Goal: Task Accomplishment & Management: Use online tool/utility

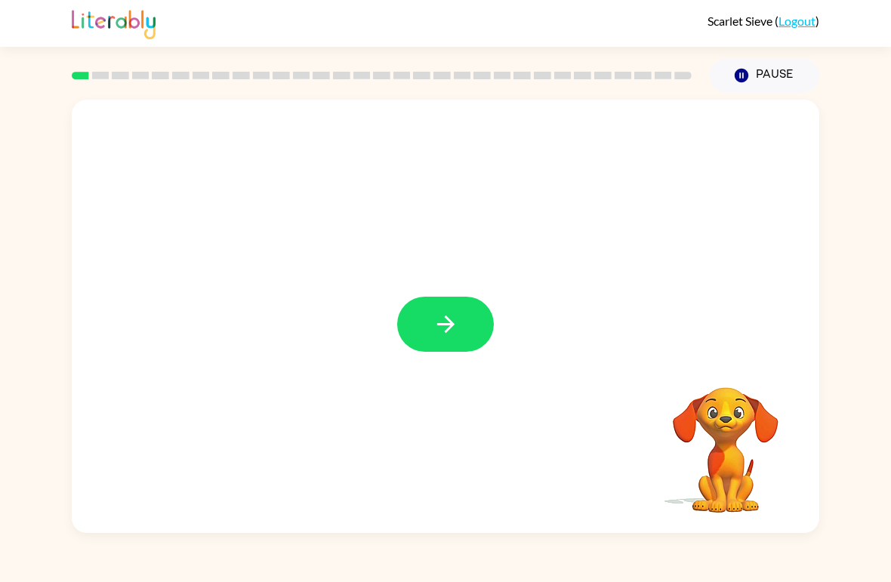
click at [477, 326] on button "button" at bounding box center [445, 324] width 97 height 55
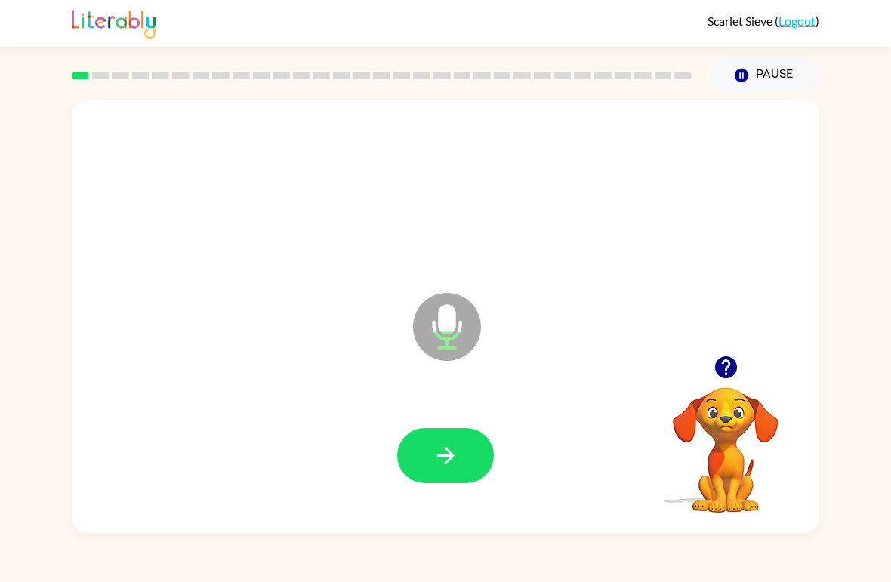
click at [460, 454] on button "button" at bounding box center [445, 455] width 97 height 55
click at [466, 447] on button "button" at bounding box center [445, 455] width 97 height 55
click at [454, 326] on icon "Microphone The Microphone is here when it is your turn to talk" at bounding box center [522, 345] width 226 height 113
click at [473, 444] on button "button" at bounding box center [445, 455] width 97 height 55
click at [460, 453] on button "button" at bounding box center [445, 455] width 97 height 55
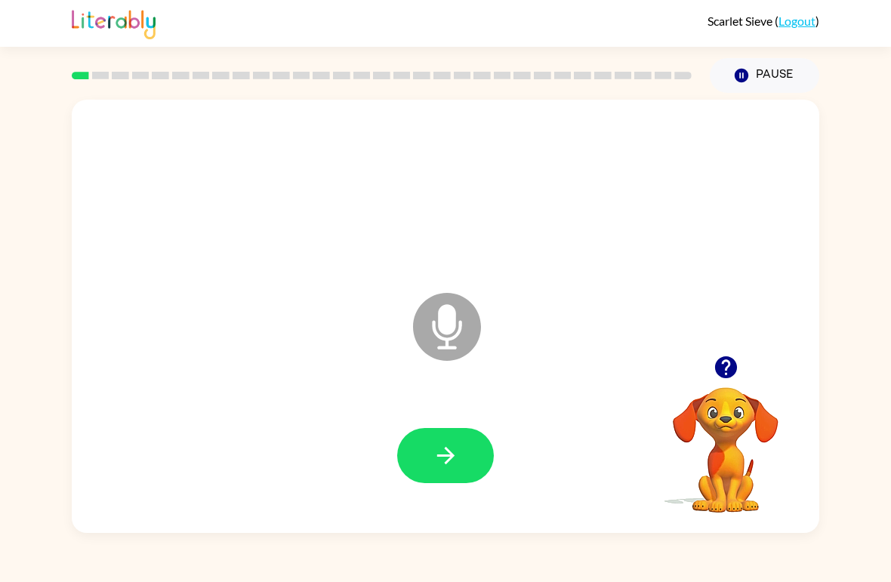
click at [466, 457] on button "button" at bounding box center [445, 455] width 97 height 55
click at [470, 460] on button "button" at bounding box center [445, 455] width 97 height 55
click at [464, 455] on button "button" at bounding box center [445, 455] width 97 height 55
click at [441, 448] on icon "button" at bounding box center [446, 455] width 26 height 26
click at [460, 475] on button "button" at bounding box center [445, 455] width 97 height 55
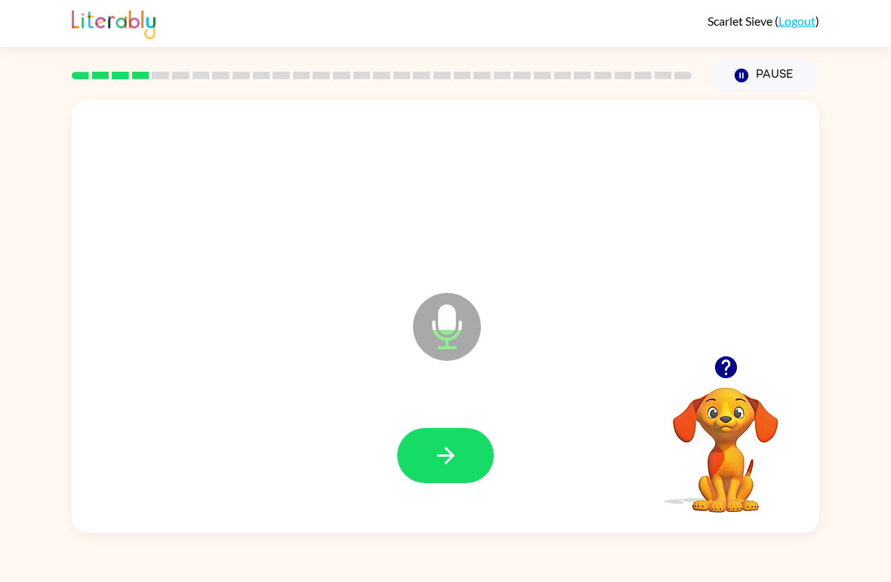
click at [462, 454] on button "button" at bounding box center [445, 455] width 97 height 55
click at [457, 462] on icon "button" at bounding box center [446, 455] width 26 height 26
click at [439, 471] on button "button" at bounding box center [445, 455] width 97 height 55
click at [440, 469] on icon "button" at bounding box center [446, 455] width 26 height 26
click at [451, 470] on button "button" at bounding box center [445, 455] width 97 height 55
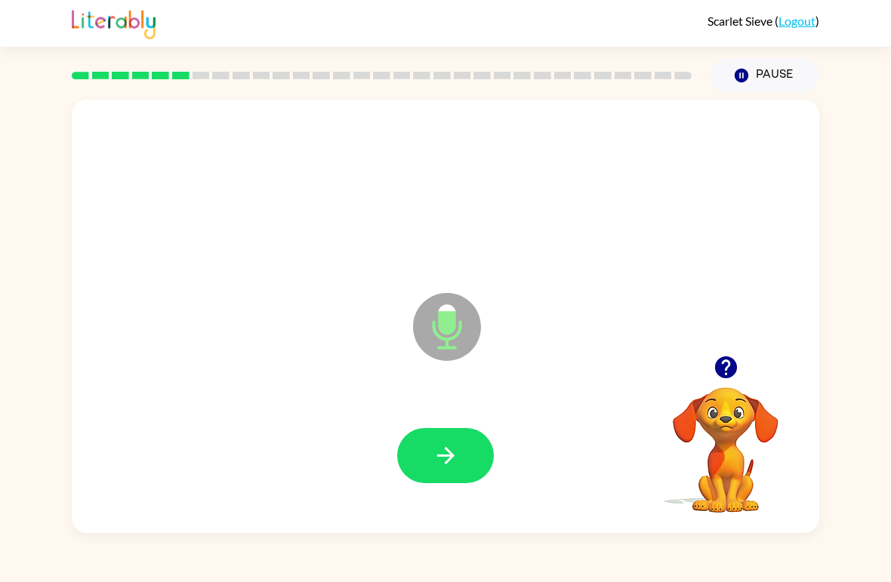
click at [481, 460] on button "button" at bounding box center [445, 455] width 97 height 55
click at [454, 463] on icon "button" at bounding box center [446, 455] width 26 height 26
click at [453, 462] on icon "button" at bounding box center [446, 455] width 26 height 26
click at [449, 472] on button "button" at bounding box center [445, 455] width 97 height 55
click at [440, 442] on button "button" at bounding box center [445, 455] width 97 height 55
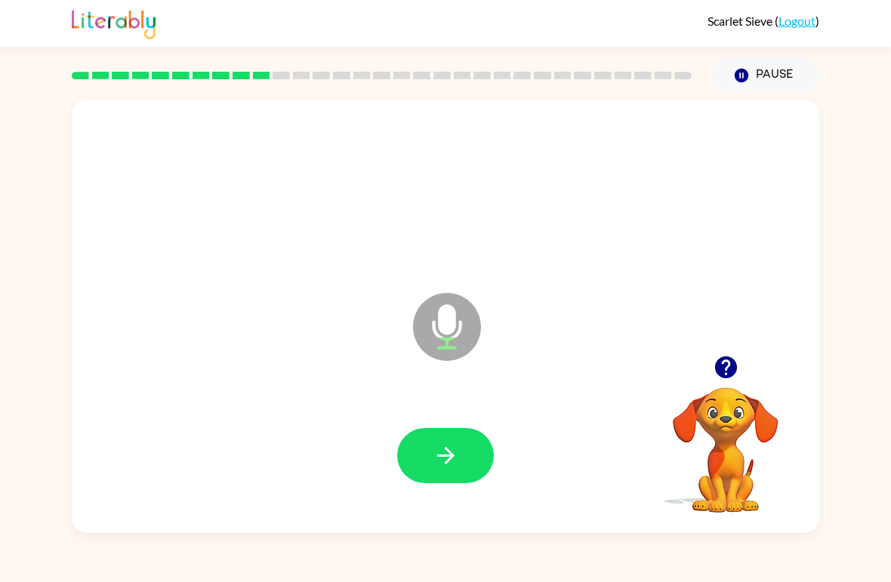
click at [433, 476] on button "button" at bounding box center [445, 455] width 97 height 55
click at [447, 451] on icon "button" at bounding box center [444, 455] width 17 height 17
click at [439, 460] on icon "button" at bounding box center [446, 455] width 26 height 26
click at [473, 447] on button "button" at bounding box center [445, 455] width 97 height 55
click at [464, 447] on button "button" at bounding box center [445, 455] width 97 height 55
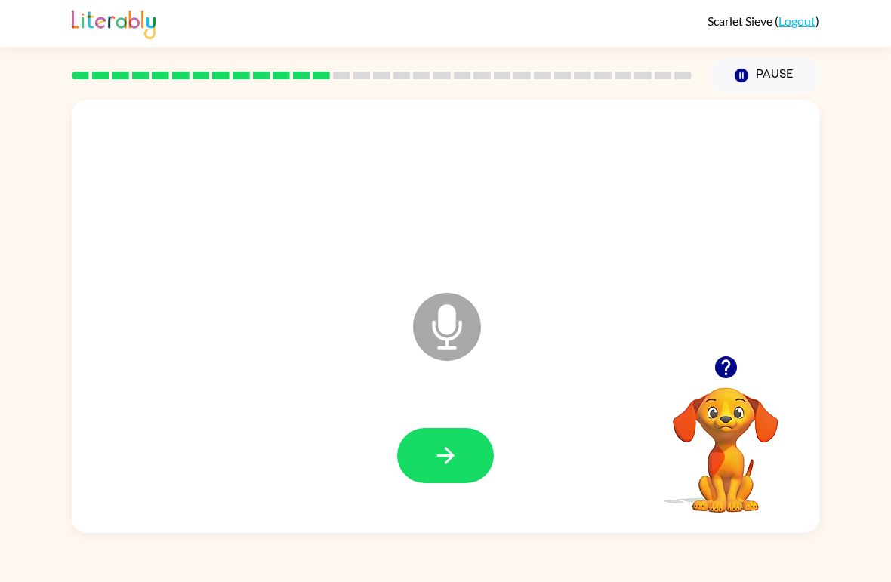
click at [451, 463] on icon "button" at bounding box center [446, 455] width 26 height 26
click at [461, 440] on button "button" at bounding box center [445, 455] width 97 height 55
click at [448, 447] on icon "button" at bounding box center [446, 455] width 26 height 26
click at [460, 434] on button "button" at bounding box center [445, 455] width 97 height 55
click at [451, 440] on button "button" at bounding box center [445, 455] width 97 height 55
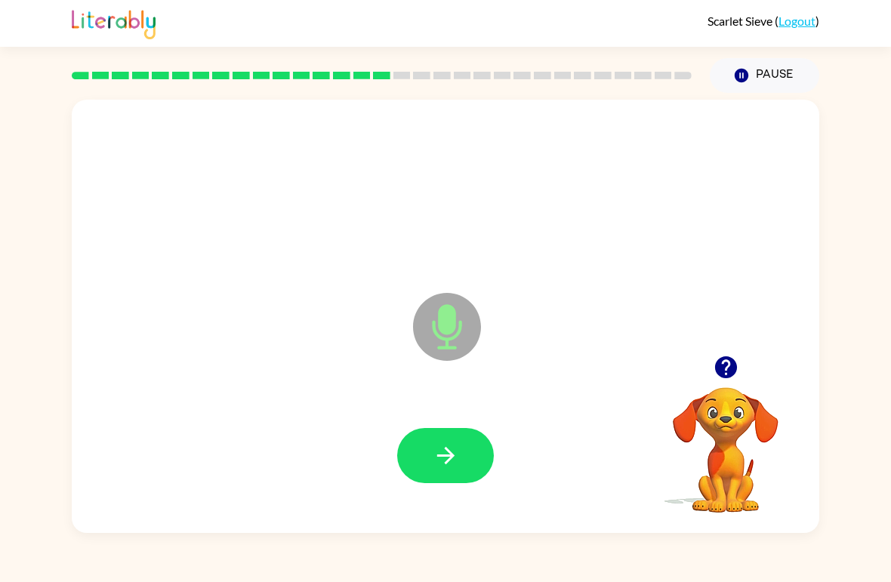
click at [440, 460] on icon "button" at bounding box center [446, 455] width 26 height 26
click at [440, 460] on div at bounding box center [445, 456] width 717 height 125
click at [459, 452] on button "button" at bounding box center [445, 455] width 97 height 55
click at [466, 448] on button "button" at bounding box center [445, 455] width 97 height 55
click at [449, 451] on icon "button" at bounding box center [446, 455] width 26 height 26
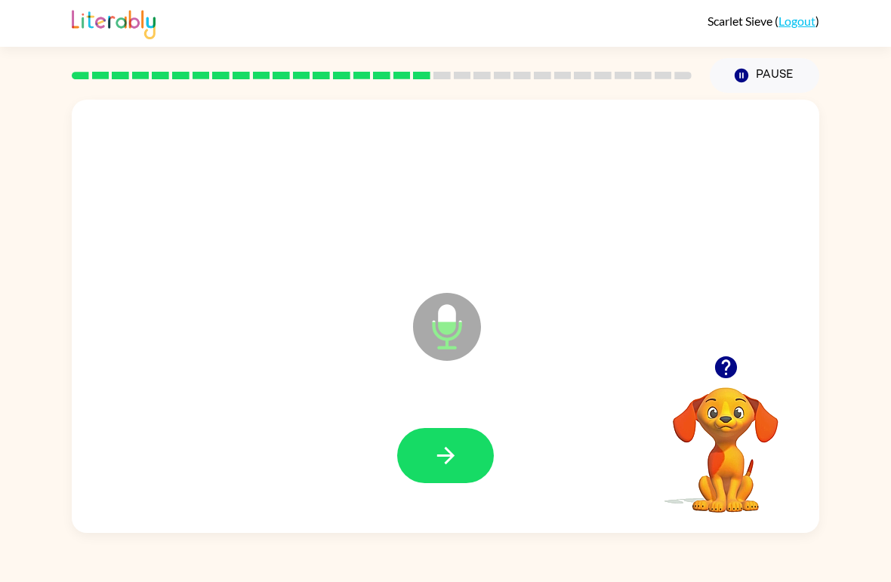
click at [455, 459] on icon "button" at bounding box center [446, 455] width 26 height 26
click at [464, 457] on button "button" at bounding box center [445, 455] width 97 height 55
click at [436, 455] on icon "button" at bounding box center [446, 455] width 26 height 26
click at [457, 454] on icon "button" at bounding box center [446, 455] width 26 height 26
click at [466, 464] on button "button" at bounding box center [445, 455] width 97 height 55
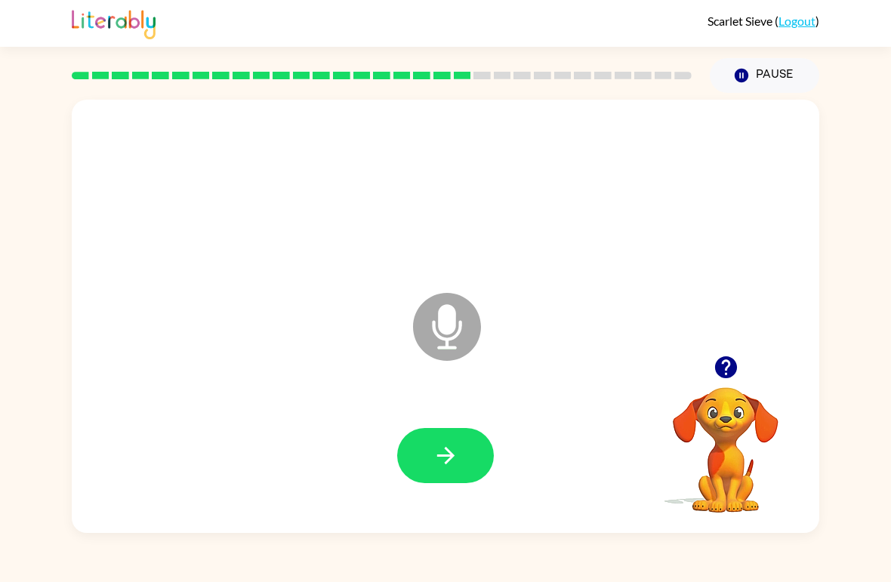
click at [459, 464] on button "button" at bounding box center [445, 455] width 97 height 55
click at [475, 466] on button "button" at bounding box center [445, 455] width 97 height 55
click at [478, 448] on button "button" at bounding box center [445, 455] width 97 height 55
click at [460, 440] on button "button" at bounding box center [445, 455] width 97 height 55
click at [459, 464] on button "button" at bounding box center [445, 455] width 97 height 55
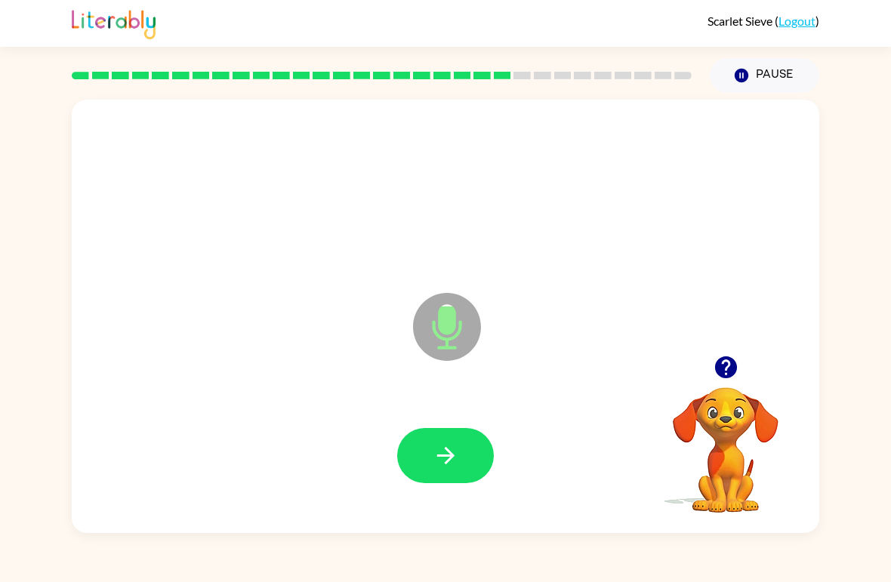
click at [464, 446] on button "button" at bounding box center [445, 455] width 97 height 55
click at [467, 443] on button "button" at bounding box center [445, 455] width 97 height 55
click at [464, 451] on button "button" at bounding box center [445, 455] width 97 height 55
click at [454, 464] on icon "button" at bounding box center [446, 455] width 26 height 26
click at [462, 444] on button "button" at bounding box center [445, 455] width 97 height 55
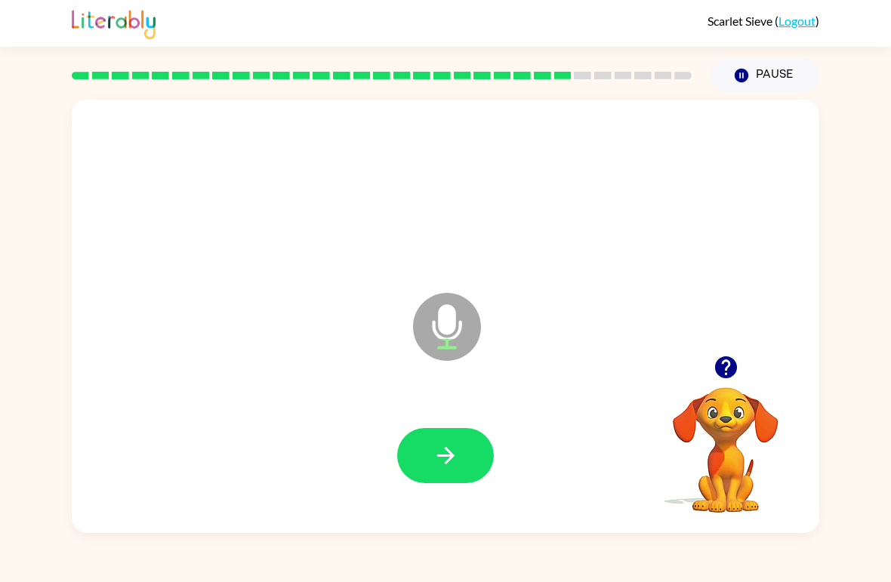
click at [465, 454] on button "button" at bounding box center [445, 455] width 97 height 55
click at [457, 442] on button "button" at bounding box center [445, 455] width 97 height 55
click at [459, 467] on button "button" at bounding box center [445, 455] width 97 height 55
click at [459, 436] on button "button" at bounding box center [445, 455] width 97 height 55
click at [452, 466] on icon "button" at bounding box center [446, 455] width 26 height 26
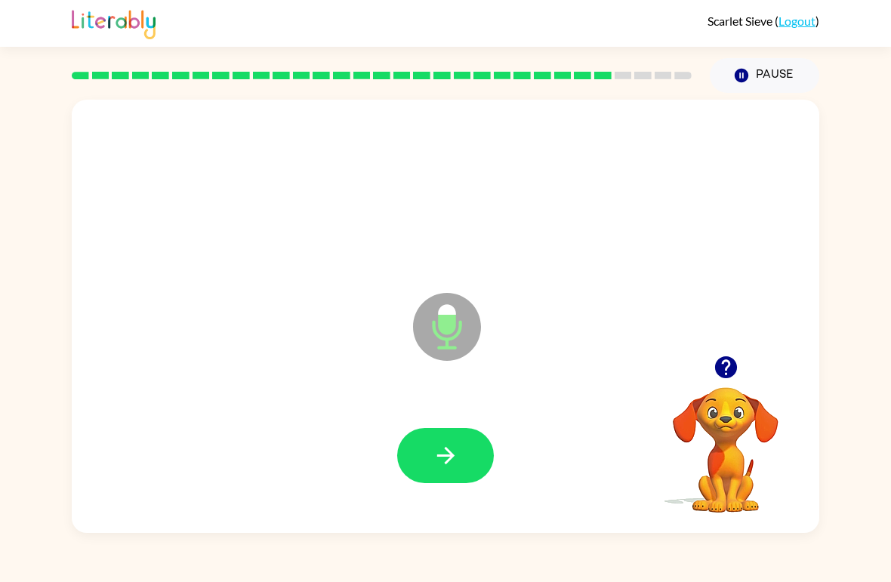
click at [440, 480] on button "button" at bounding box center [445, 455] width 97 height 55
click at [462, 451] on button "button" at bounding box center [445, 455] width 97 height 55
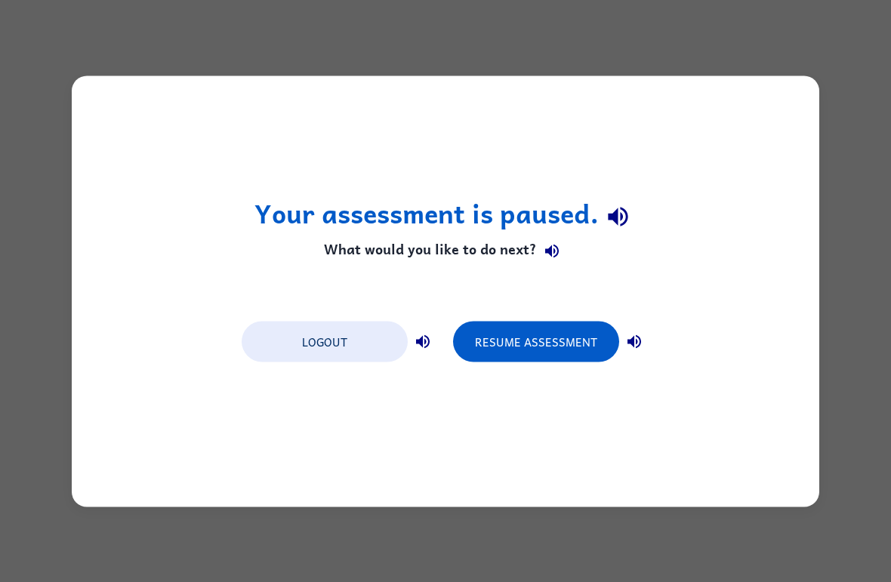
click at [578, 346] on button "Resume Assessment" at bounding box center [536, 341] width 166 height 41
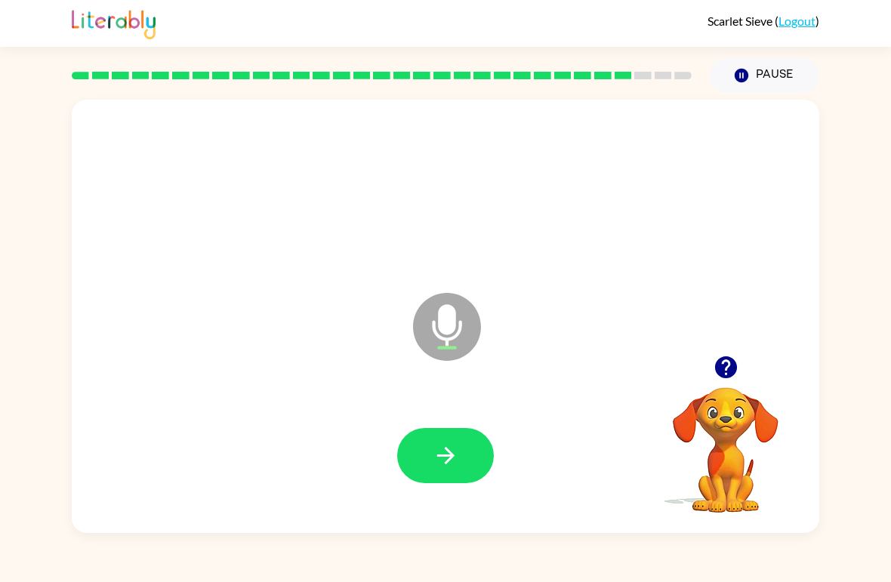
click at [442, 448] on icon "button" at bounding box center [446, 455] width 26 height 26
click at [451, 453] on icon "button" at bounding box center [446, 455] width 26 height 26
click at [464, 460] on button "button" at bounding box center [445, 455] width 97 height 55
click at [454, 461] on icon "button" at bounding box center [446, 455] width 26 height 26
click at [733, 436] on video "Your browser must support playing .mp4 files to use Literably. Please try using…" at bounding box center [725, 439] width 151 height 151
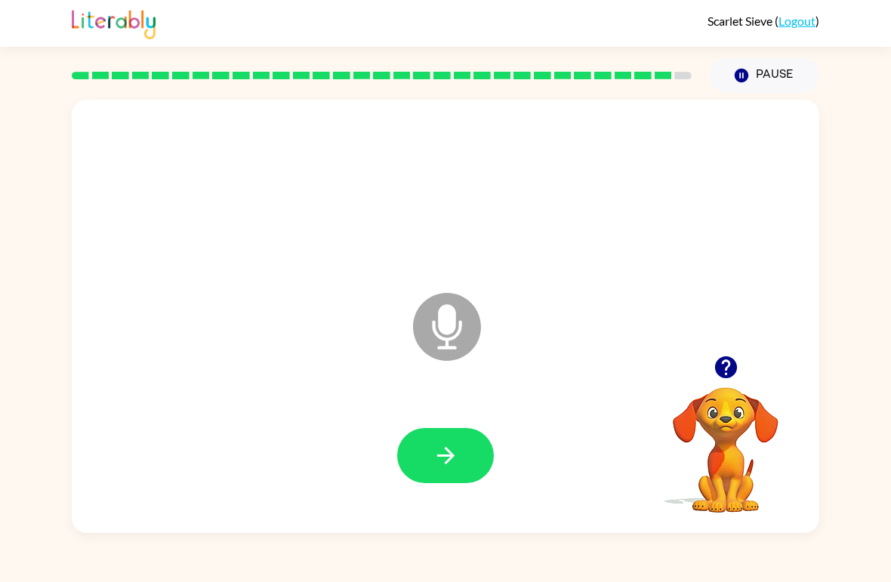
click at [471, 456] on button "button" at bounding box center [445, 455] width 97 height 55
click at [454, 462] on icon "button" at bounding box center [446, 455] width 26 height 26
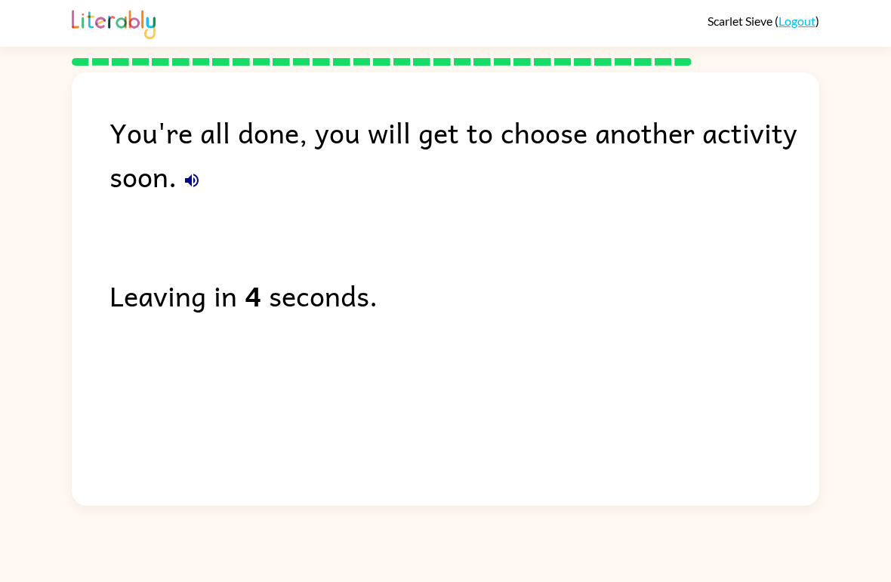
click at [202, 188] on button "button" at bounding box center [192, 180] width 30 height 30
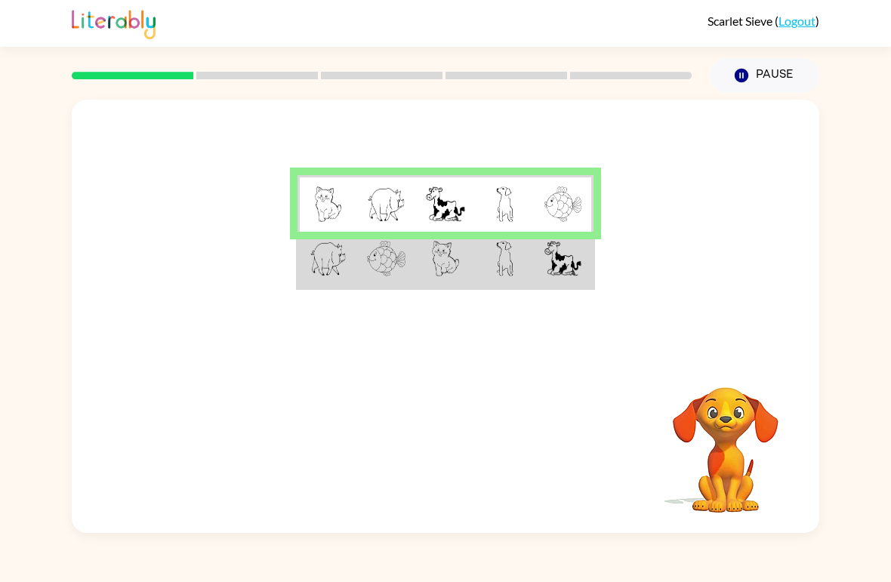
click at [464, 251] on td at bounding box center [445, 260] width 59 height 57
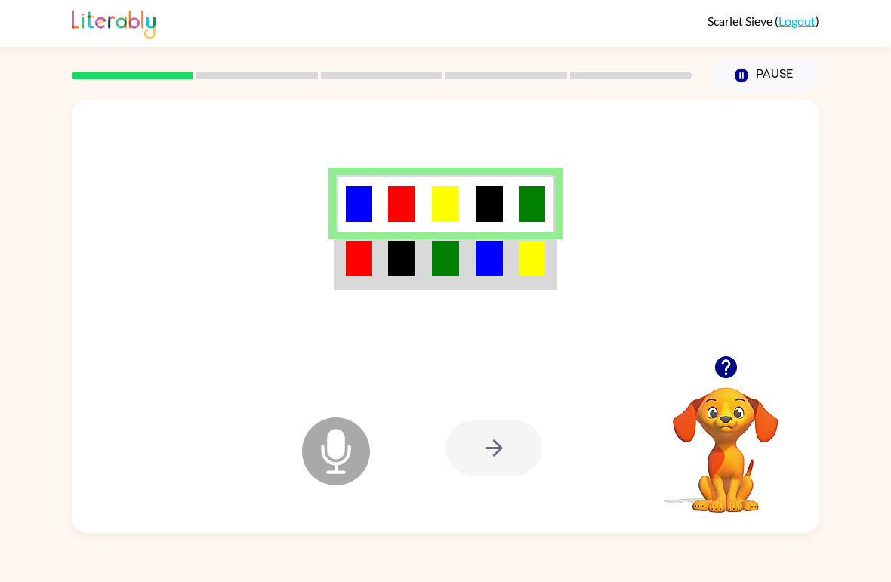
click at [362, 250] on img at bounding box center [359, 258] width 26 height 35
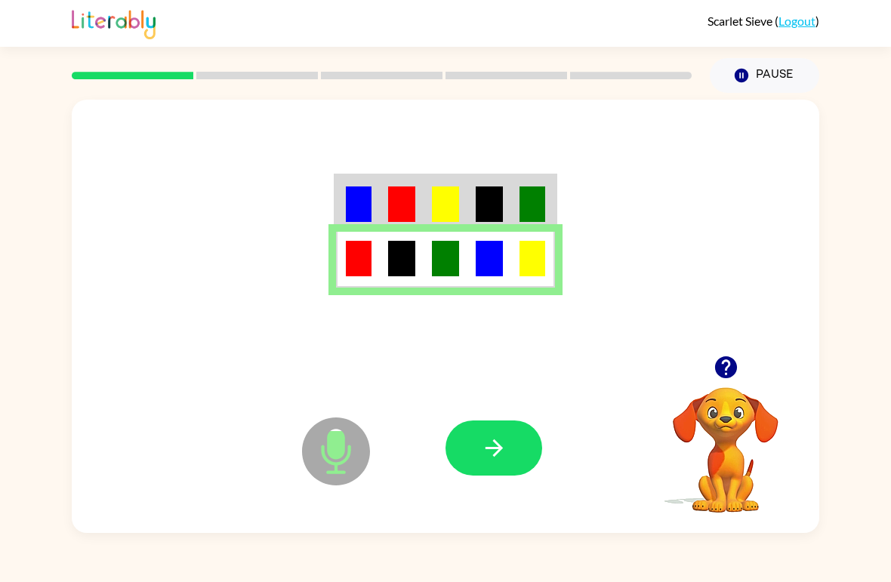
click at [511, 449] on button "button" at bounding box center [493, 447] width 97 height 55
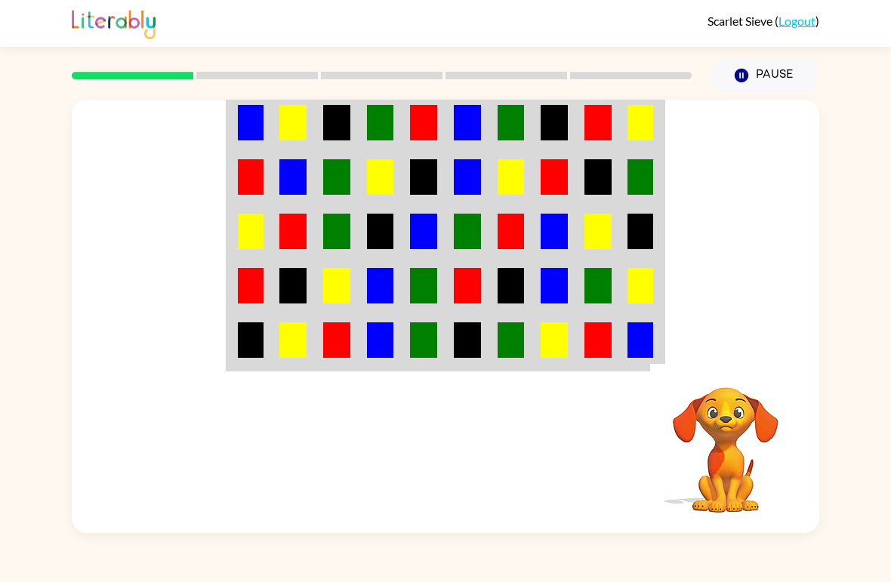
click at [656, 130] on td at bounding box center [642, 122] width 44 height 57
click at [648, 128] on img at bounding box center [640, 122] width 26 height 35
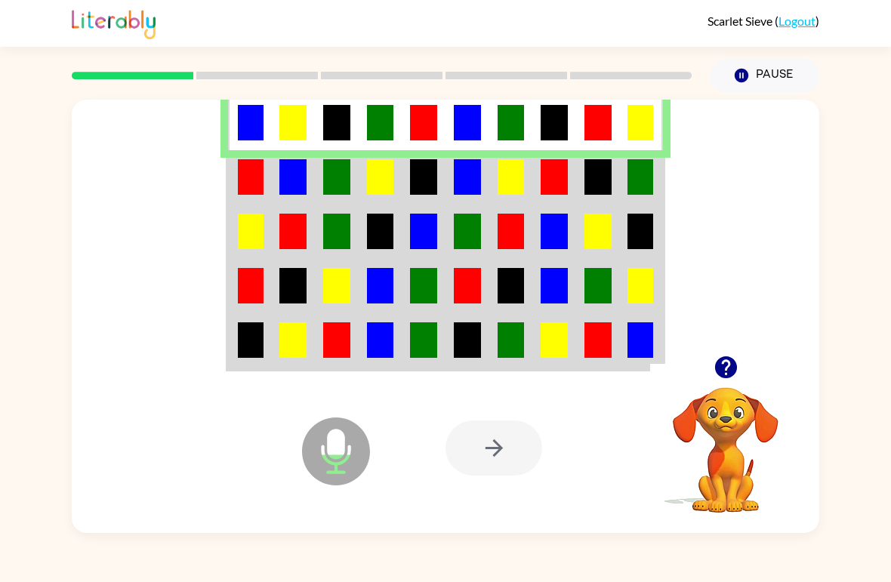
click at [653, 177] on img at bounding box center [640, 176] width 26 height 35
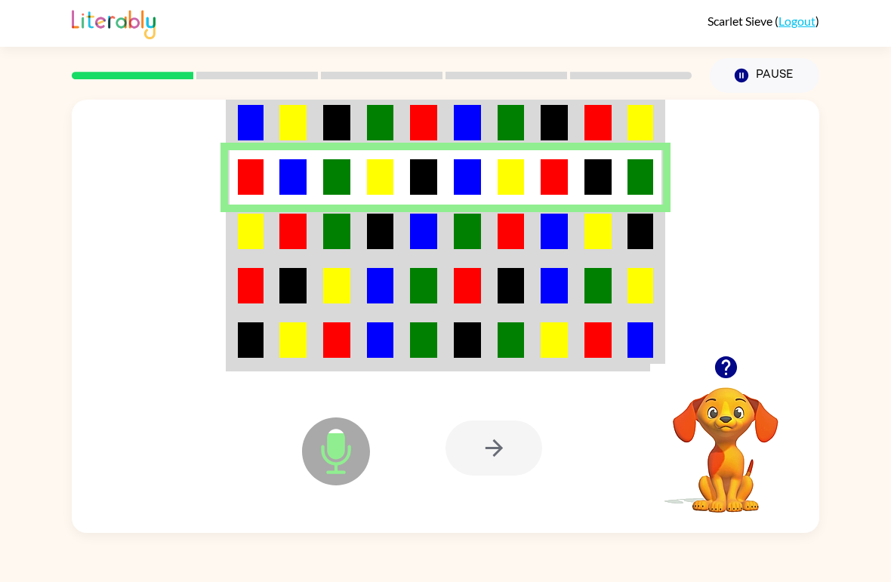
click at [450, 220] on td at bounding box center [467, 232] width 44 height 54
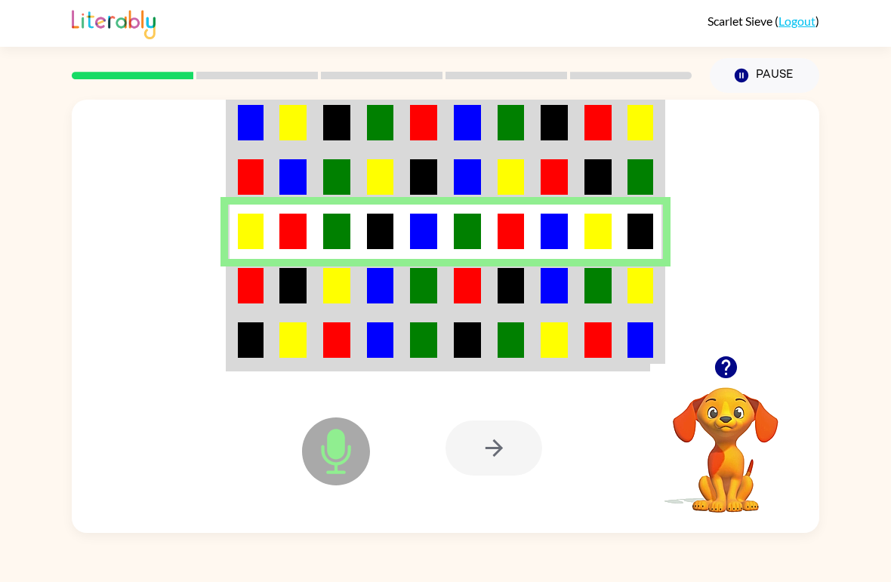
click at [634, 286] on img at bounding box center [640, 285] width 26 height 35
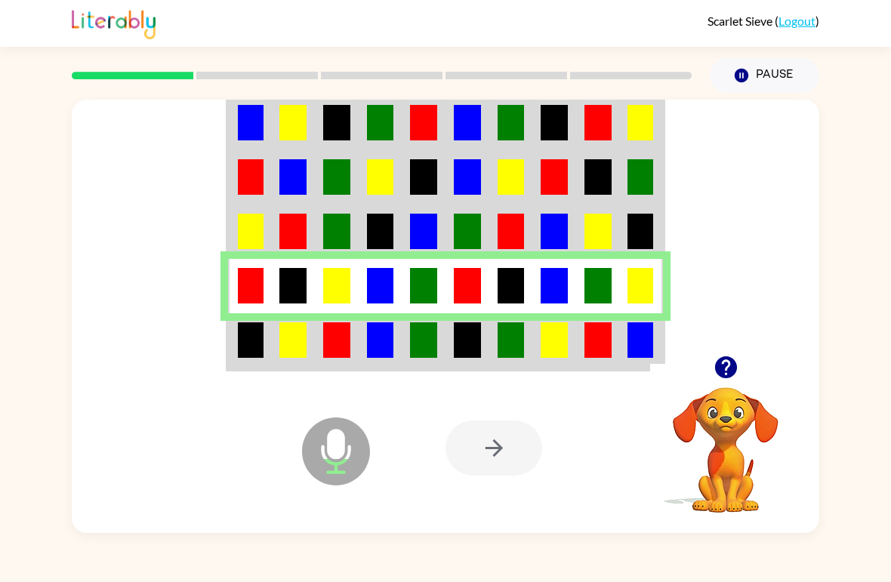
click at [653, 345] on img at bounding box center [640, 339] width 26 height 35
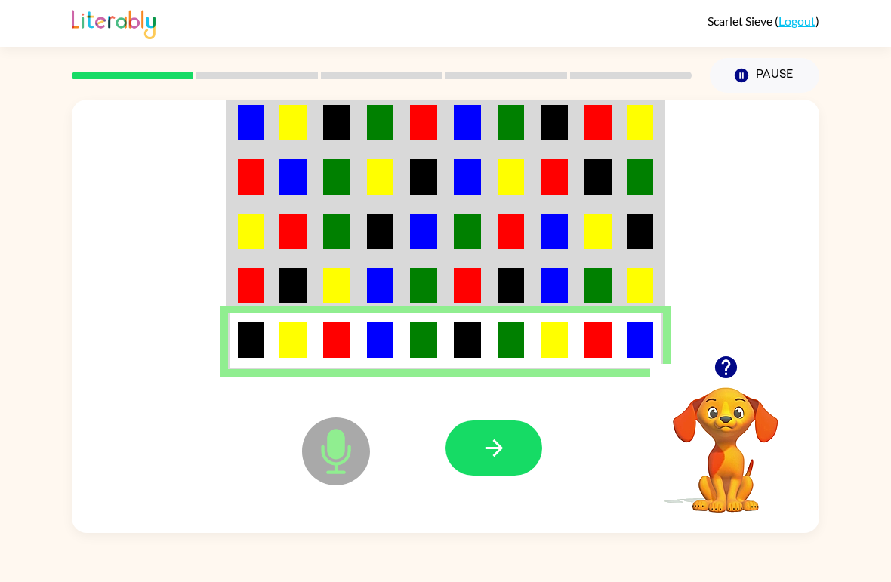
click at [512, 448] on button "button" at bounding box center [493, 447] width 97 height 55
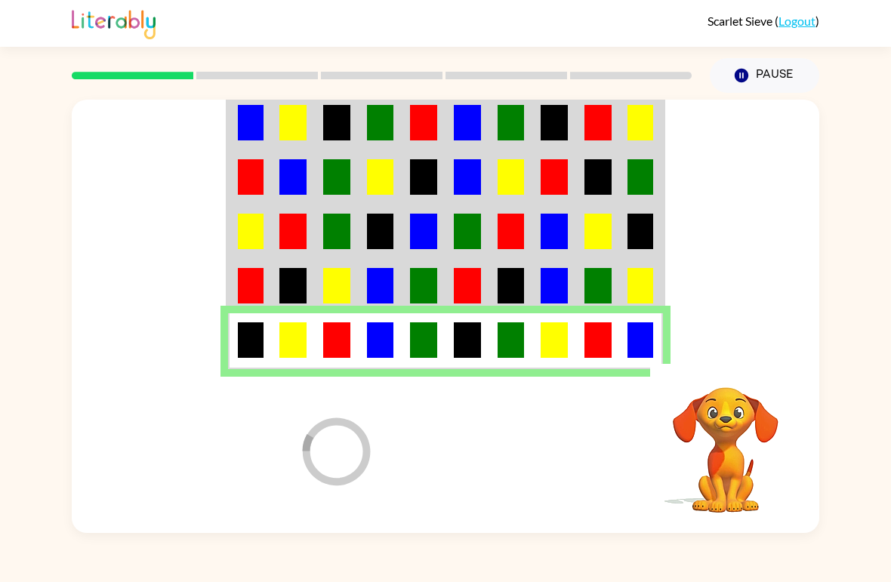
click at [726, 423] on video "Your browser must support playing .mp4 files to use Literably. Please try using…" at bounding box center [725, 439] width 151 height 151
click at [725, 422] on video "Your browser must support playing .mp4 files to use Literably. Please try using…" at bounding box center [725, 439] width 151 height 151
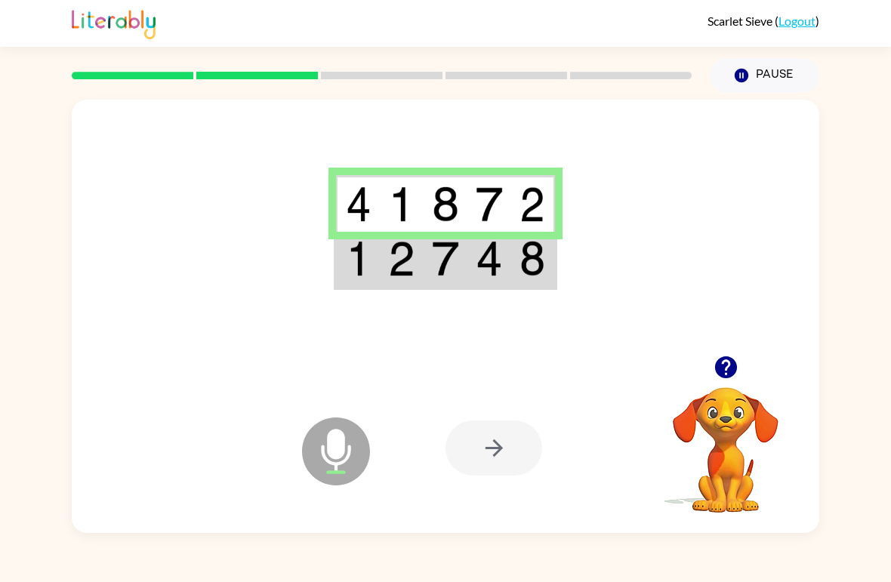
click at [507, 269] on td at bounding box center [489, 260] width 44 height 57
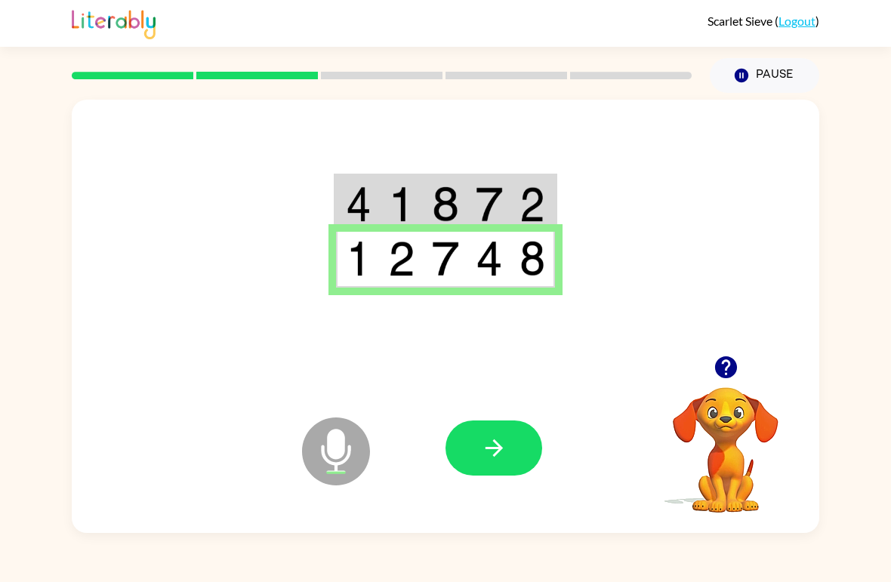
click at [486, 446] on icon "button" at bounding box center [494, 448] width 26 height 26
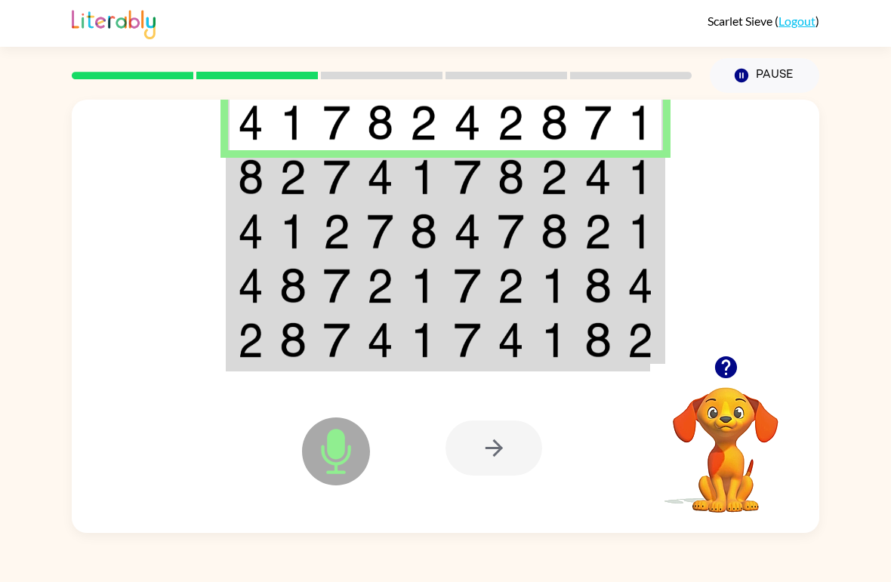
click at [337, 191] on img at bounding box center [336, 176] width 27 height 35
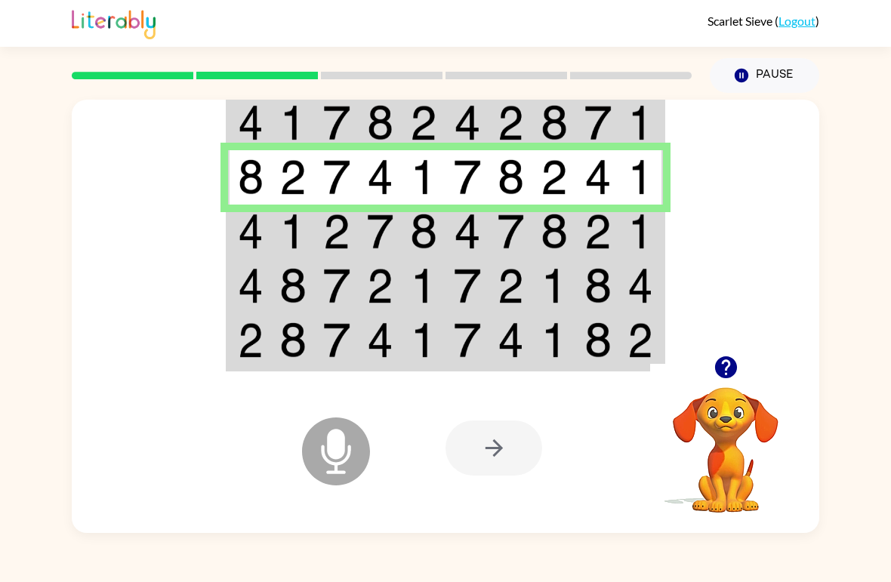
click at [480, 217] on img at bounding box center [467, 231] width 27 height 35
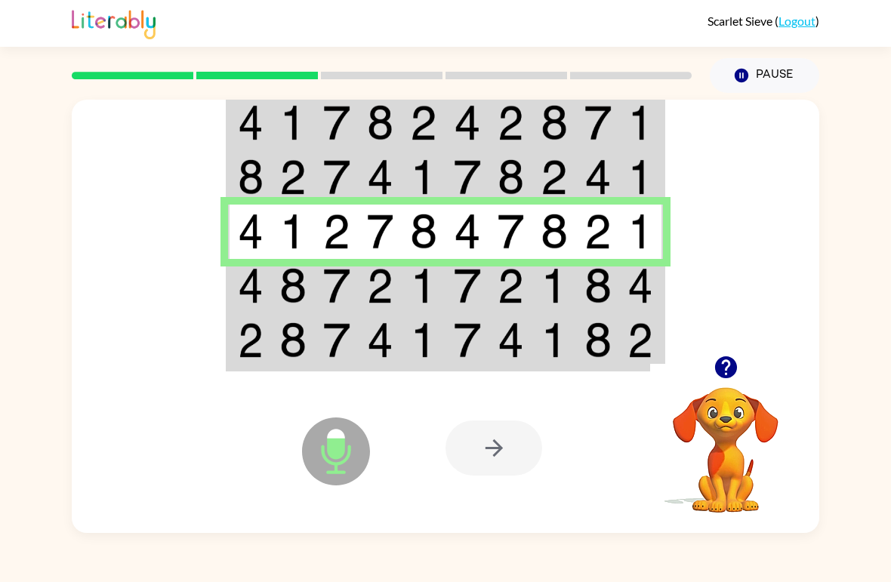
click at [600, 300] on img at bounding box center [597, 285] width 27 height 35
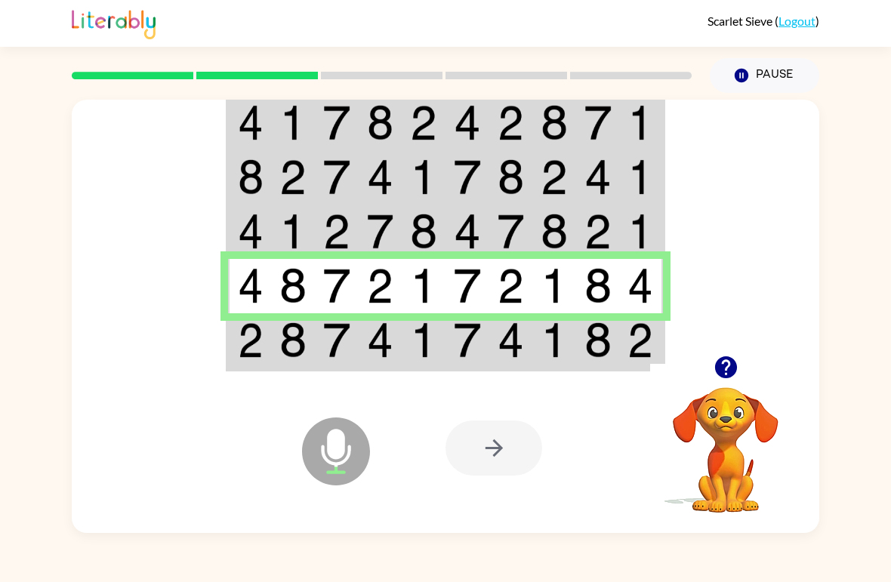
click at [535, 346] on td at bounding box center [554, 341] width 44 height 57
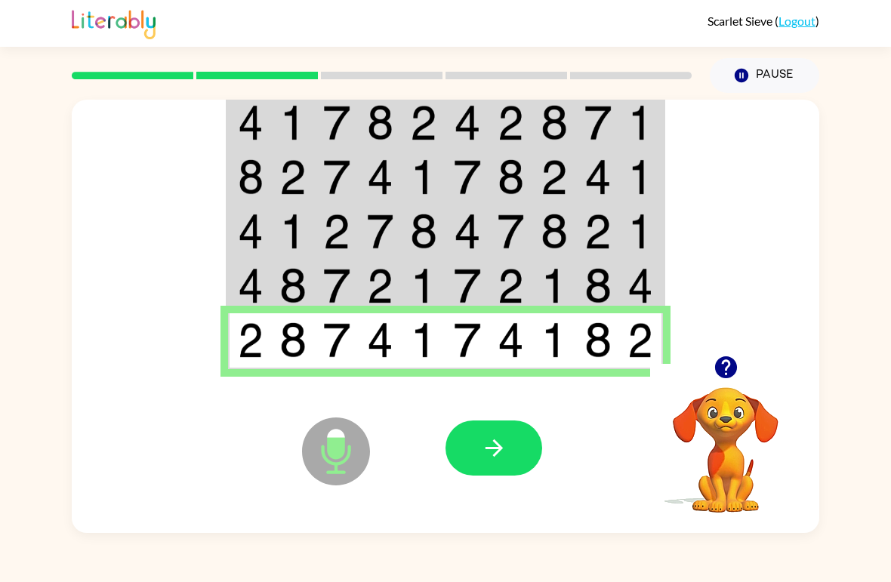
click at [531, 450] on button "button" at bounding box center [493, 447] width 97 height 55
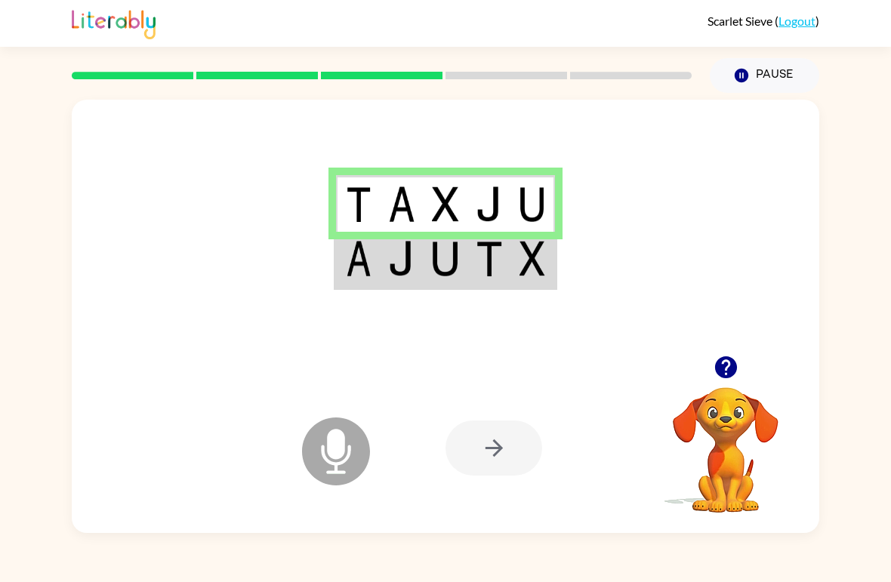
click at [491, 281] on td at bounding box center [489, 260] width 44 height 57
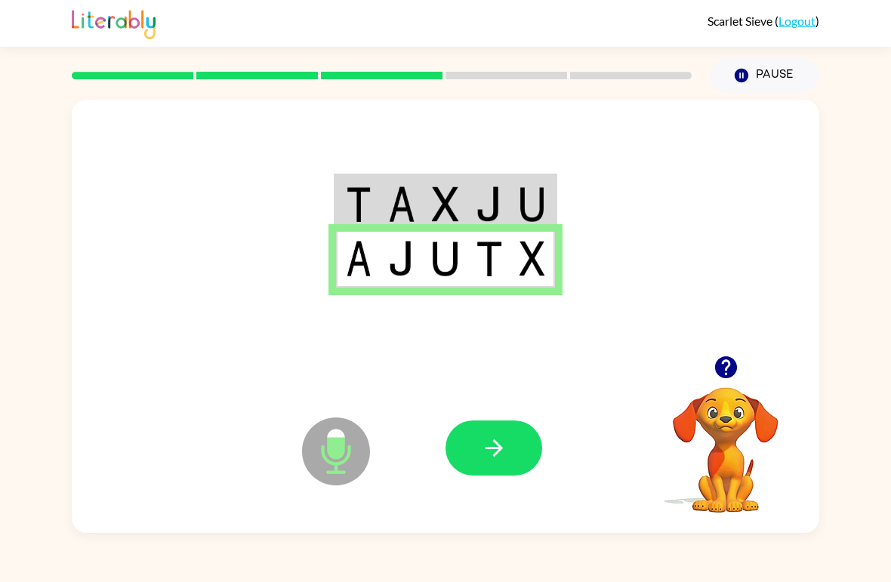
click at [501, 437] on icon "button" at bounding box center [494, 448] width 26 height 26
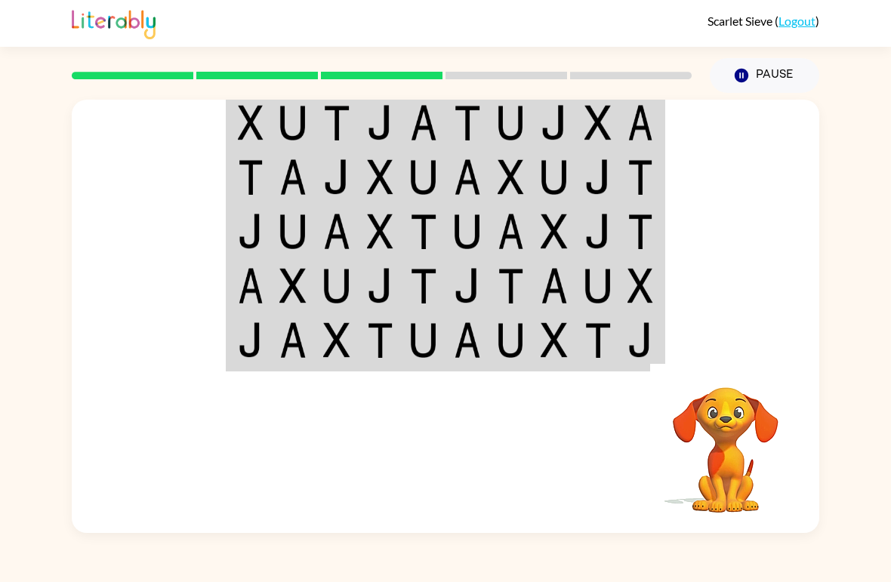
click at [2, 410] on div "Your browser must support playing .mp4 files to use Literably. Please try using…" at bounding box center [445, 313] width 891 height 440
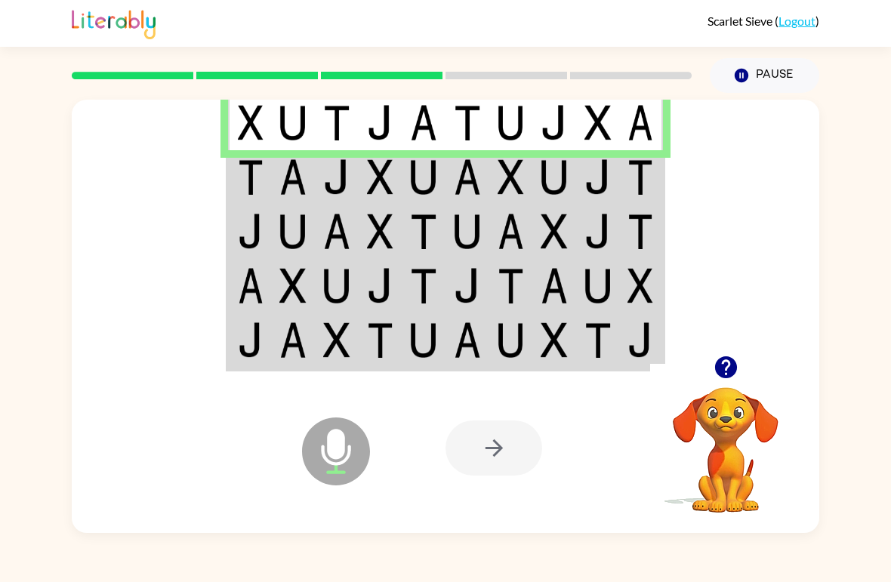
click at [584, 177] on td at bounding box center [598, 177] width 44 height 54
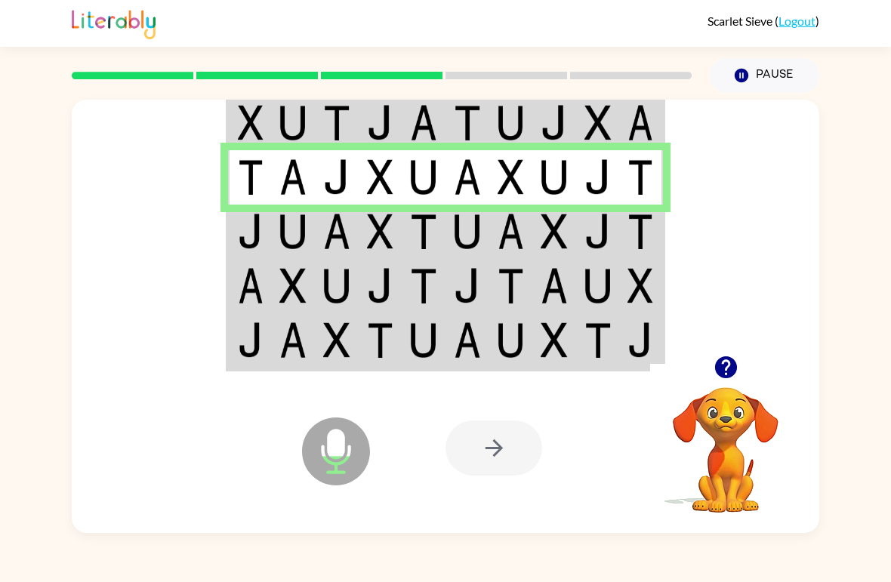
click at [600, 225] on img at bounding box center [597, 231] width 27 height 35
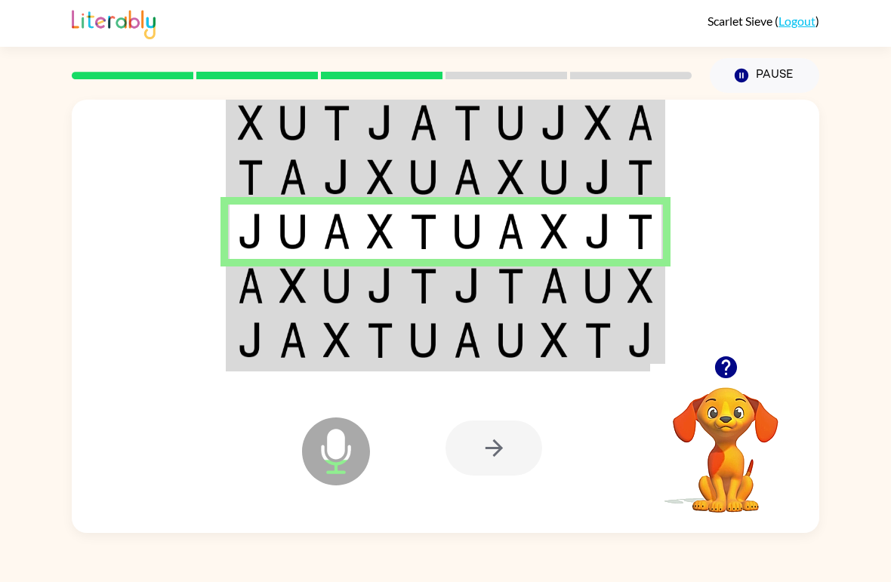
click at [627, 295] on td at bounding box center [642, 286] width 44 height 54
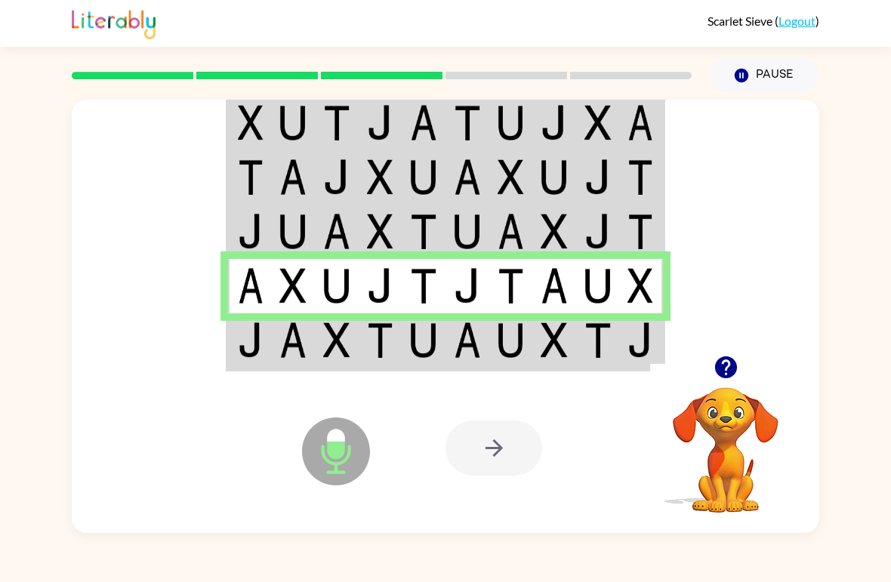
click at [471, 339] on img at bounding box center [467, 339] width 27 height 35
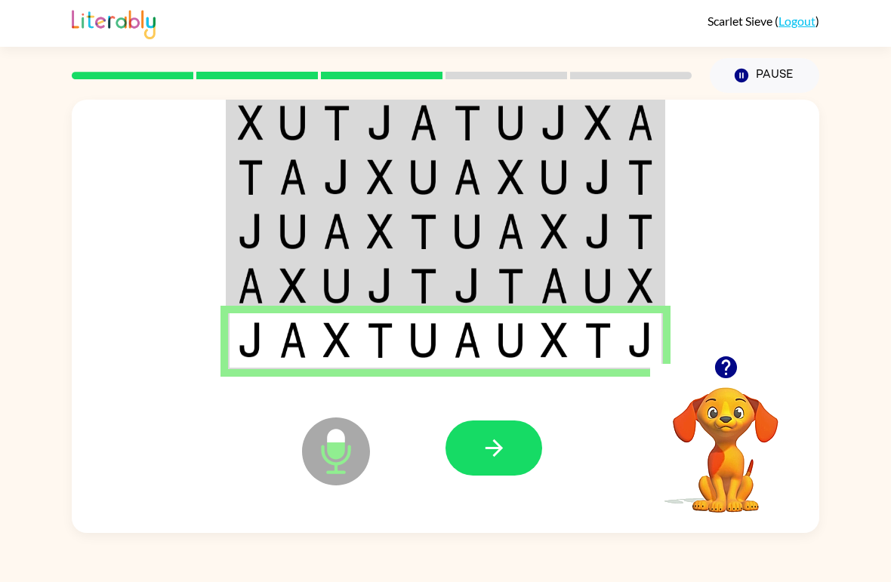
click at [499, 443] on icon "button" at bounding box center [494, 448] width 26 height 26
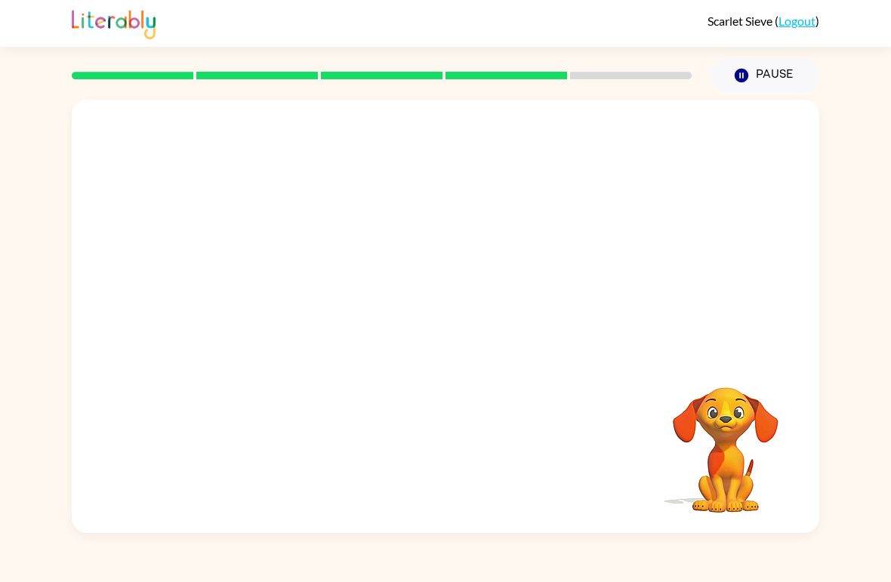
click at [797, 457] on video "Your browser must support playing .mp4 files to use Literably. Please try using…" at bounding box center [725, 439] width 151 height 151
click at [796, 457] on video "Your browser must support playing .mp4 files to use Literably. Please try using…" at bounding box center [725, 439] width 151 height 151
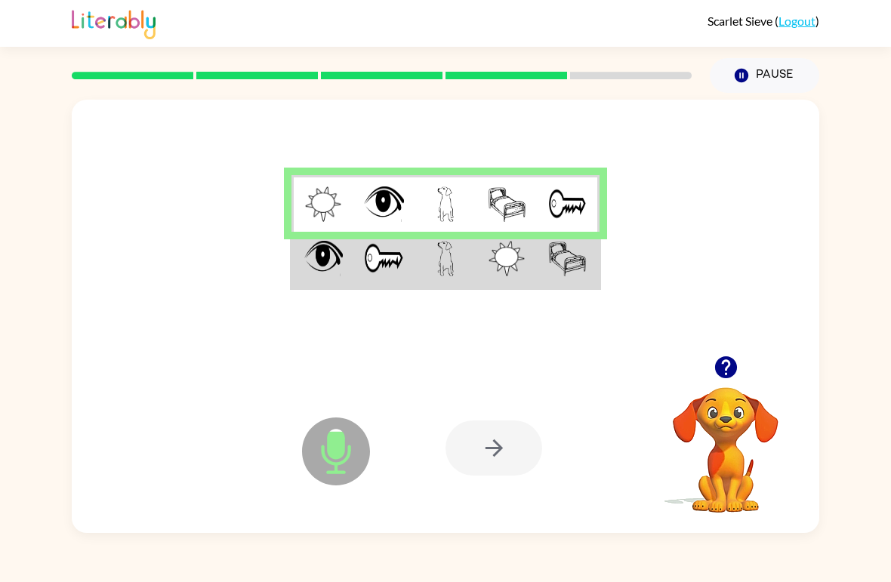
click at [571, 275] on img at bounding box center [567, 258] width 38 height 35
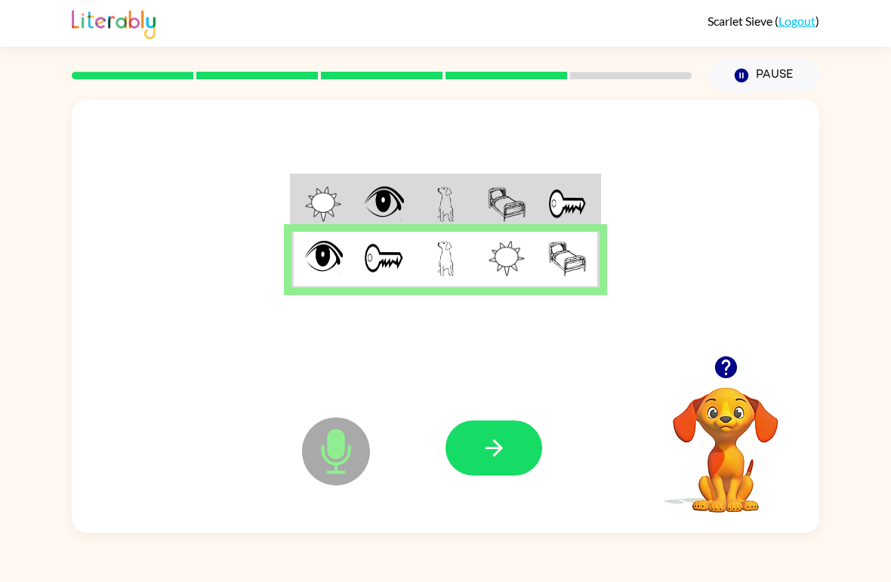
click at [506, 427] on button "button" at bounding box center [493, 447] width 97 height 55
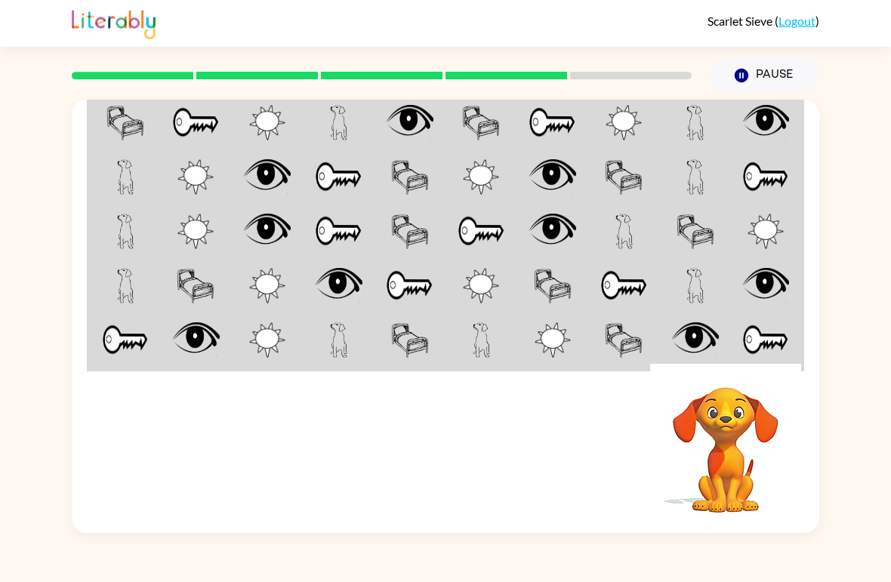
click at [728, 348] on td at bounding box center [696, 341] width 72 height 57
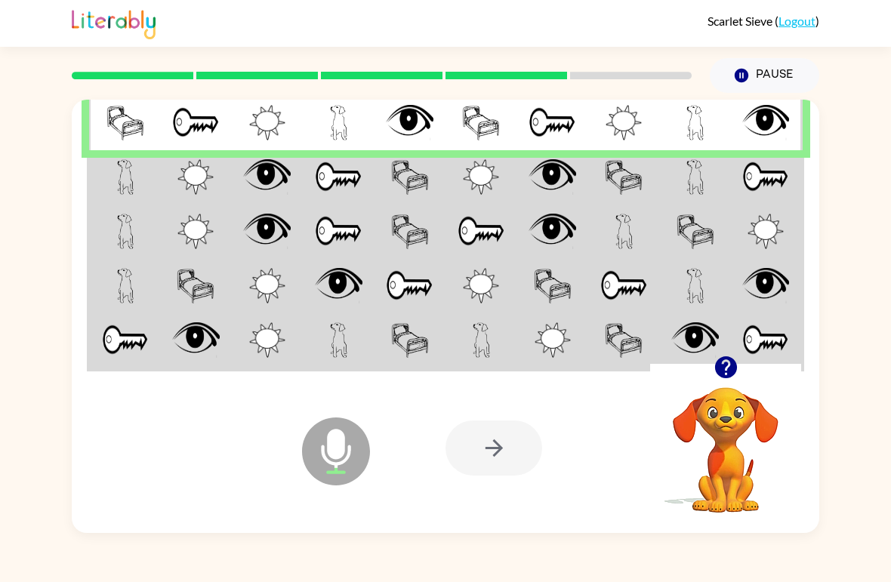
click at [778, 193] on img at bounding box center [765, 176] width 47 height 35
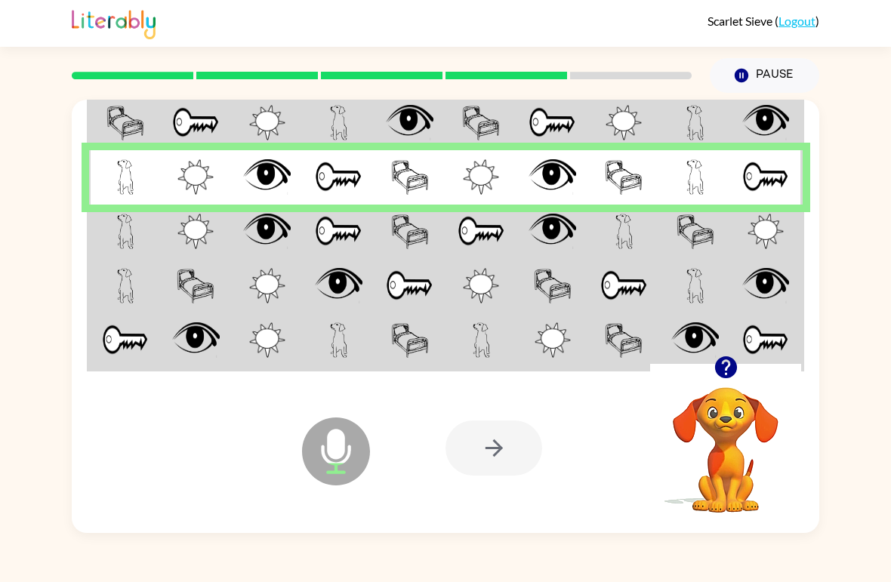
click at [785, 223] on td at bounding box center [767, 232] width 72 height 54
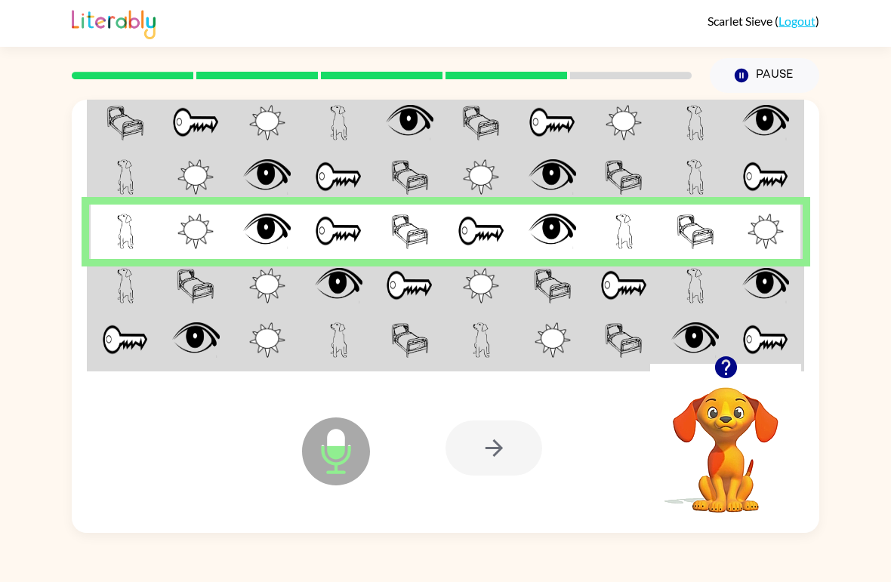
click at [781, 303] on img at bounding box center [765, 285] width 47 height 35
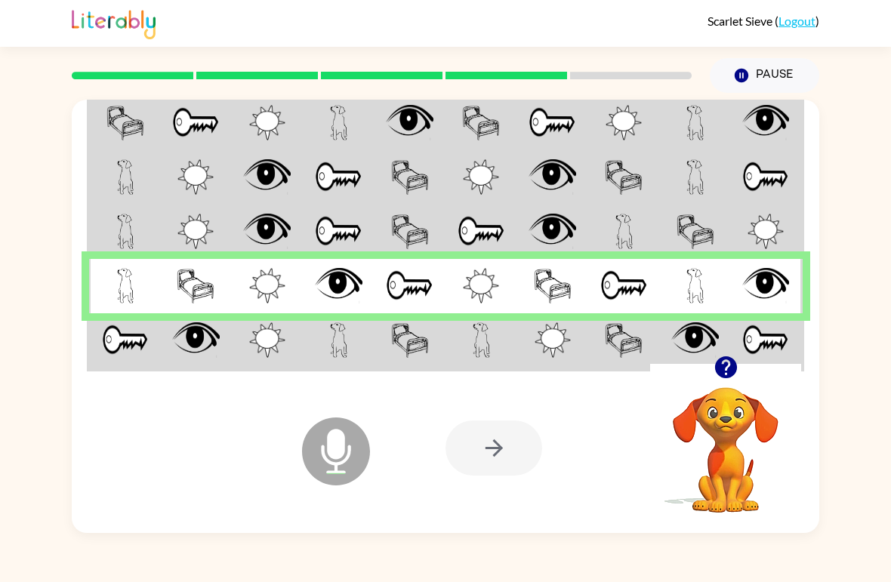
click at [785, 345] on img at bounding box center [765, 339] width 47 height 35
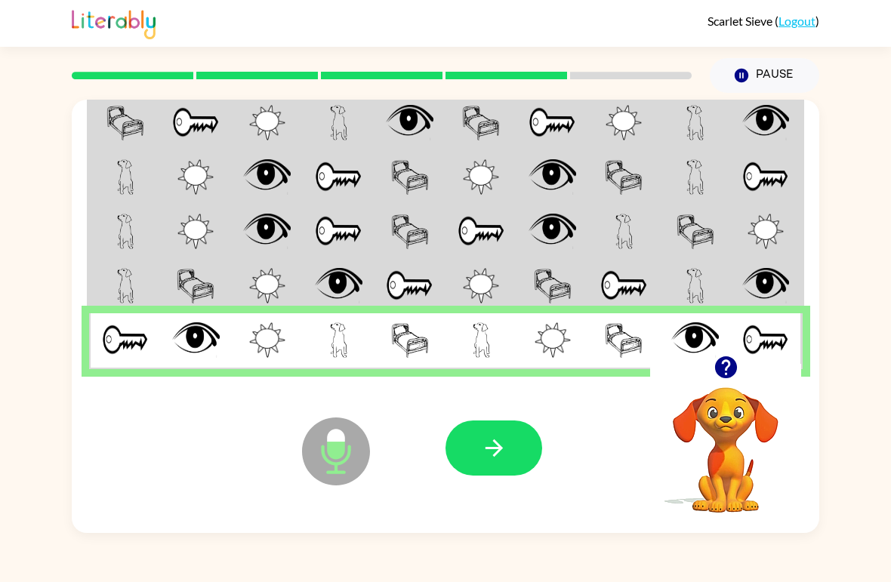
click at [481, 454] on icon "button" at bounding box center [494, 448] width 26 height 26
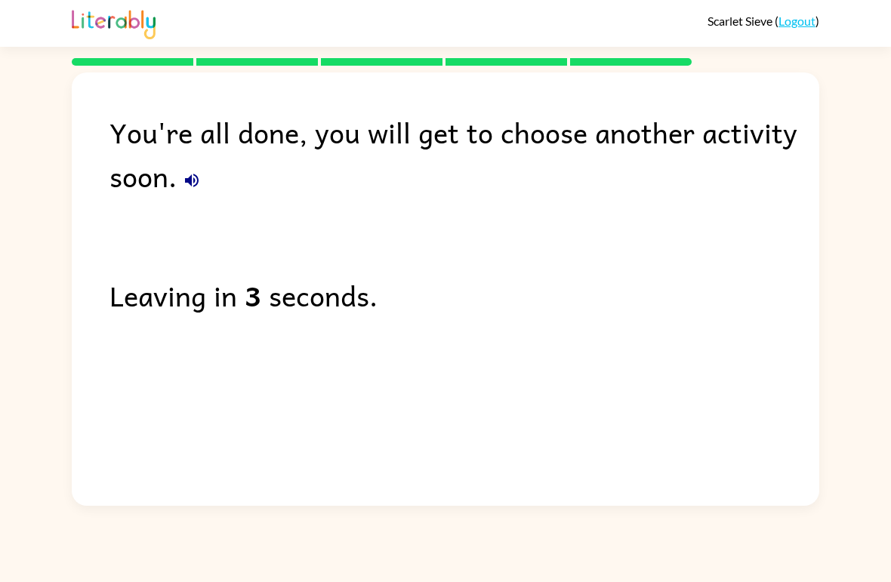
click at [196, 181] on icon "button" at bounding box center [192, 180] width 18 height 18
